Goal: Transaction & Acquisition: Purchase product/service

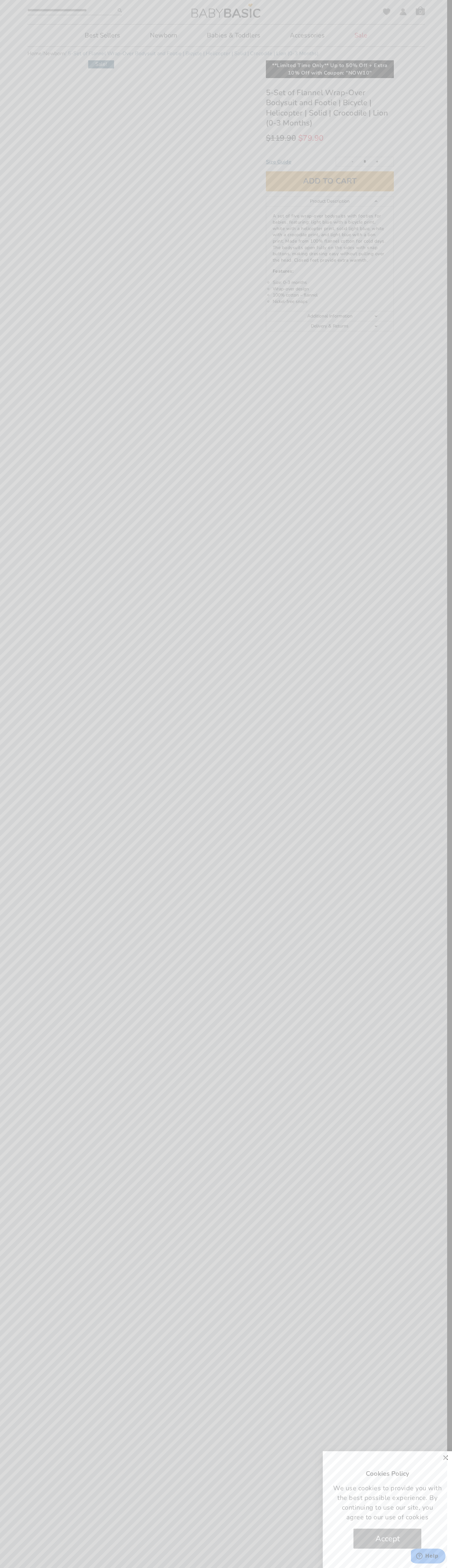
click at [387, 1539] on span "Accept" at bounding box center [387, 1538] width 24 height 20
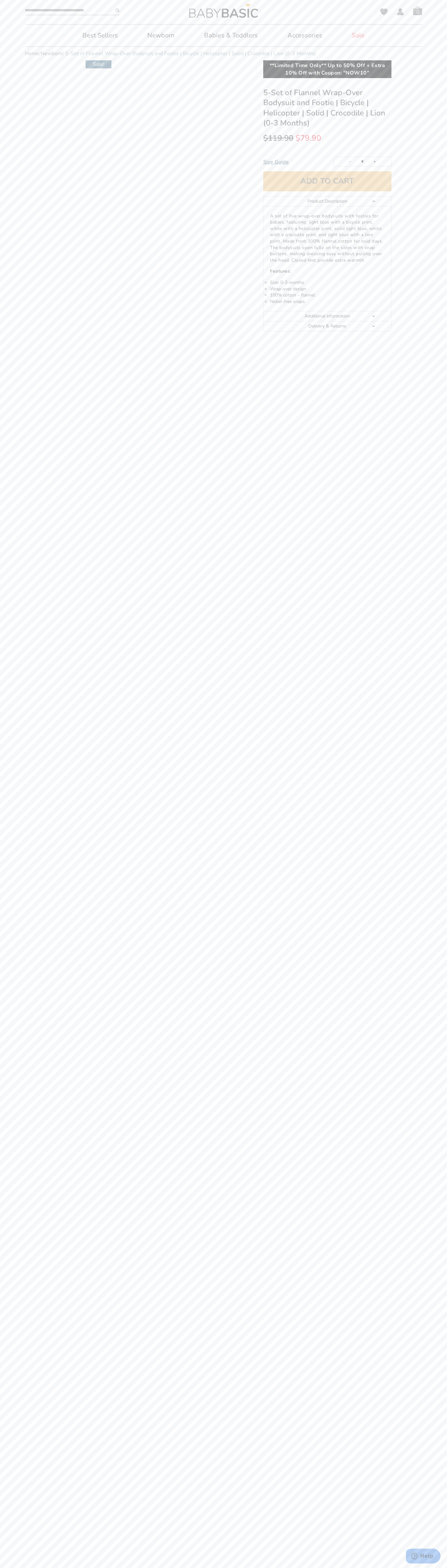
click at [327, 181] on button "Add to cart" at bounding box center [327, 181] width 128 height 20
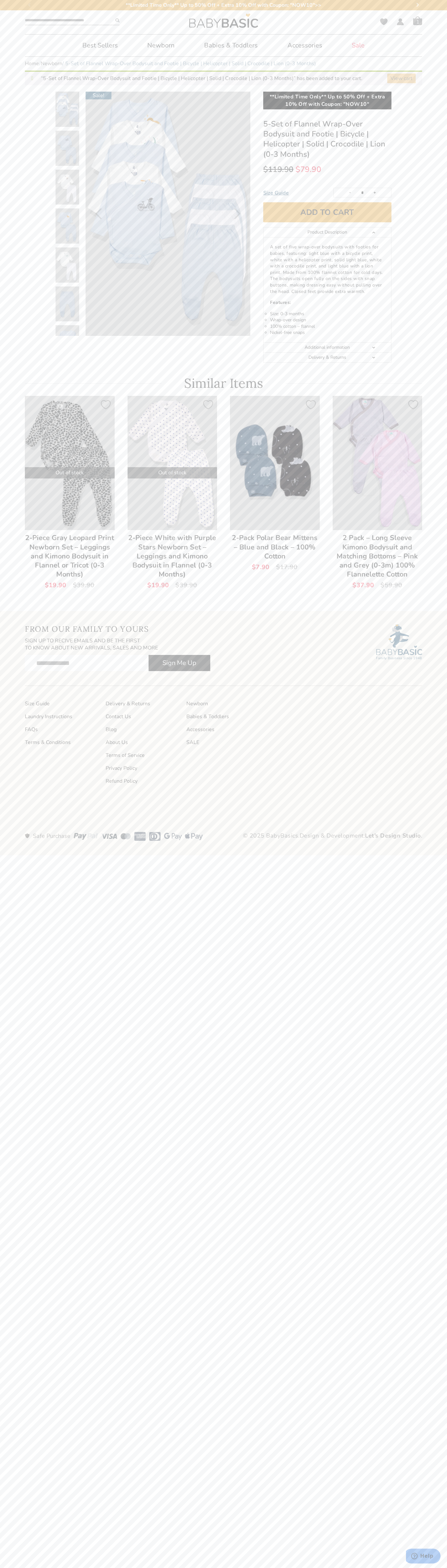
click at [401, 79] on link "View cart" at bounding box center [401, 79] width 29 height 10
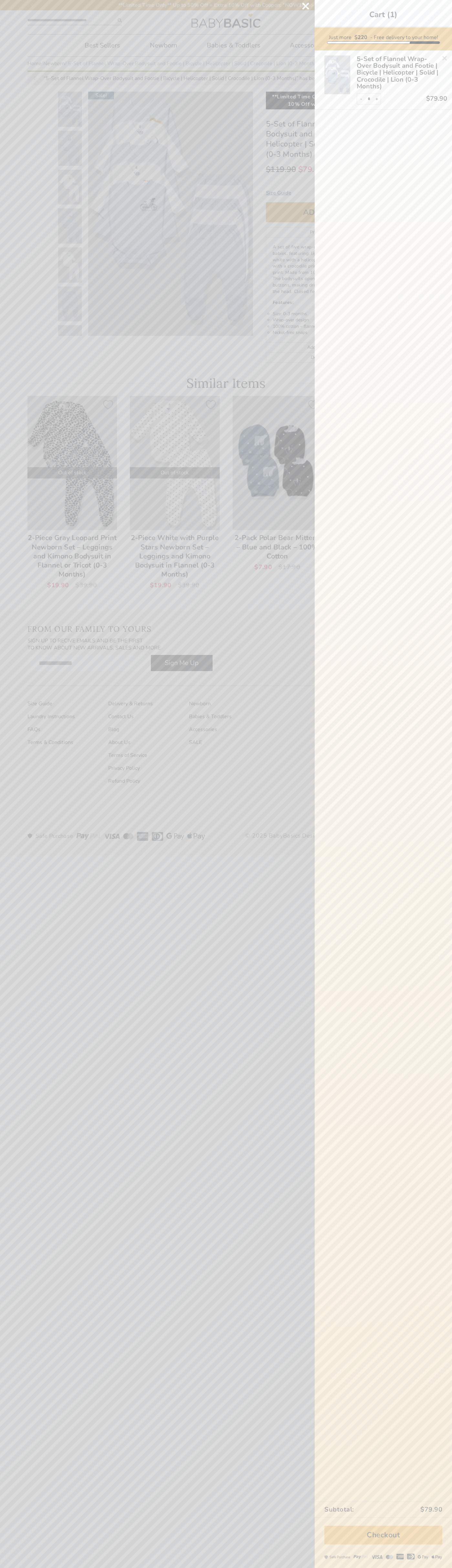
click at [383, 39] on span "- Free delivery to your home!" at bounding box center [403, 38] width 68 height 7
click at [383, 1535] on link "Checkout" at bounding box center [383, 1535] width 118 height 19
